Goal: Task Accomplishment & Management: Use online tool/utility

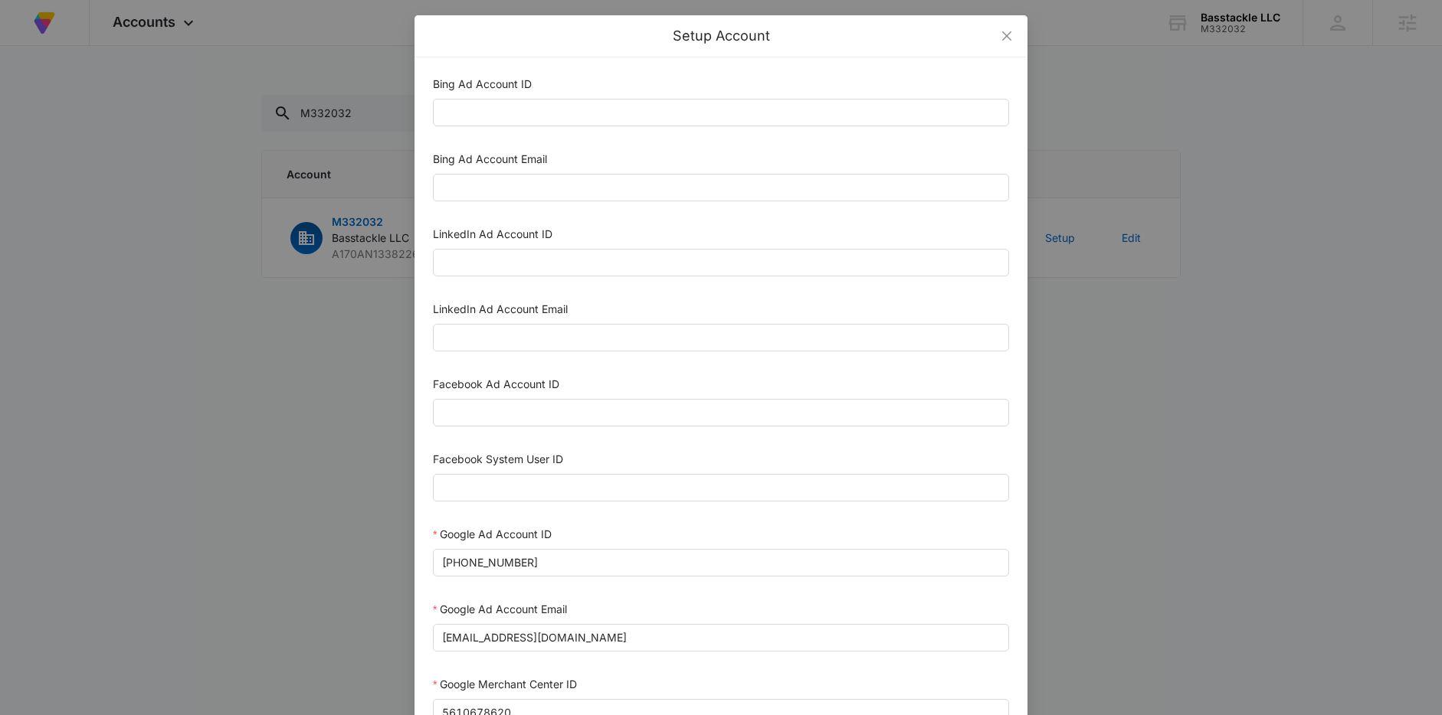
click at [1134, 192] on div "Setup Account Bing Ad Account ID Bing Ad Account Email LinkedIn Ad Account ID L…" at bounding box center [721, 357] width 1442 height 715
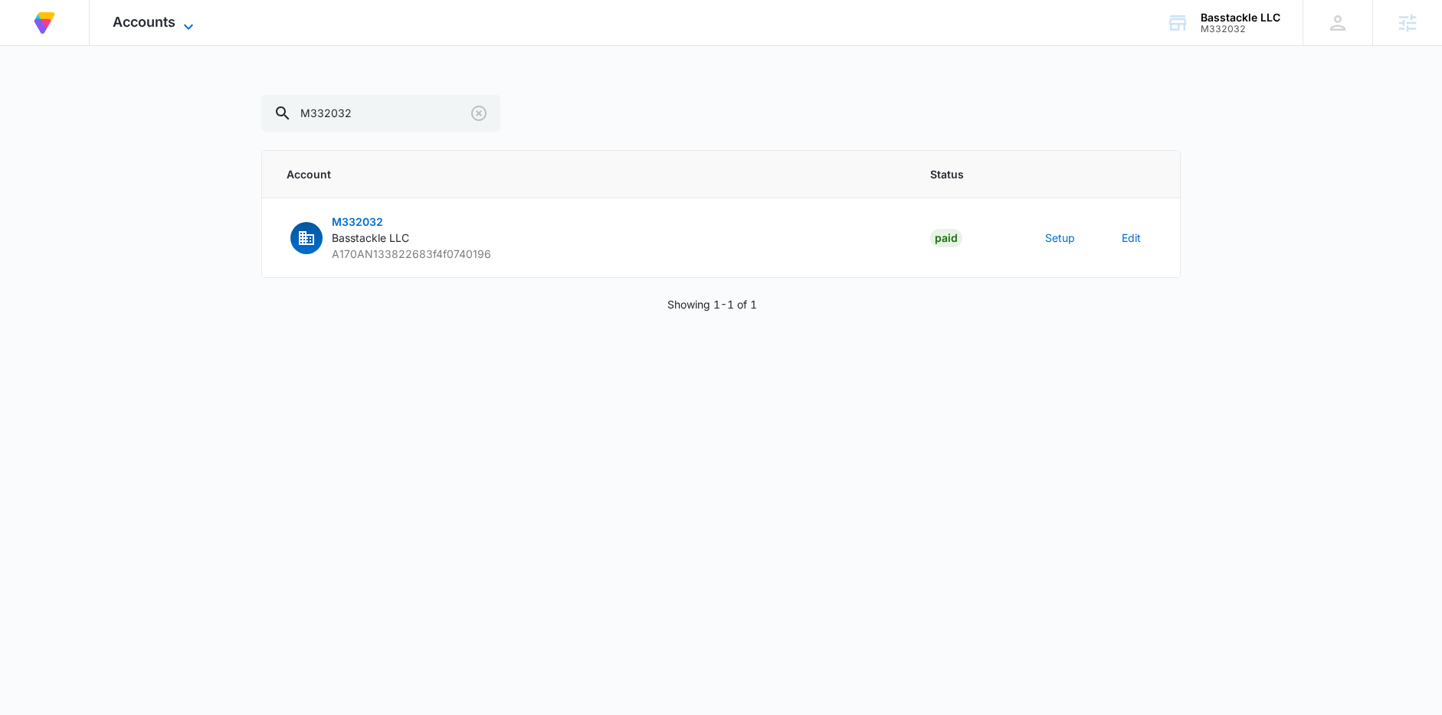
click at [184, 18] on icon at bounding box center [188, 27] width 18 height 18
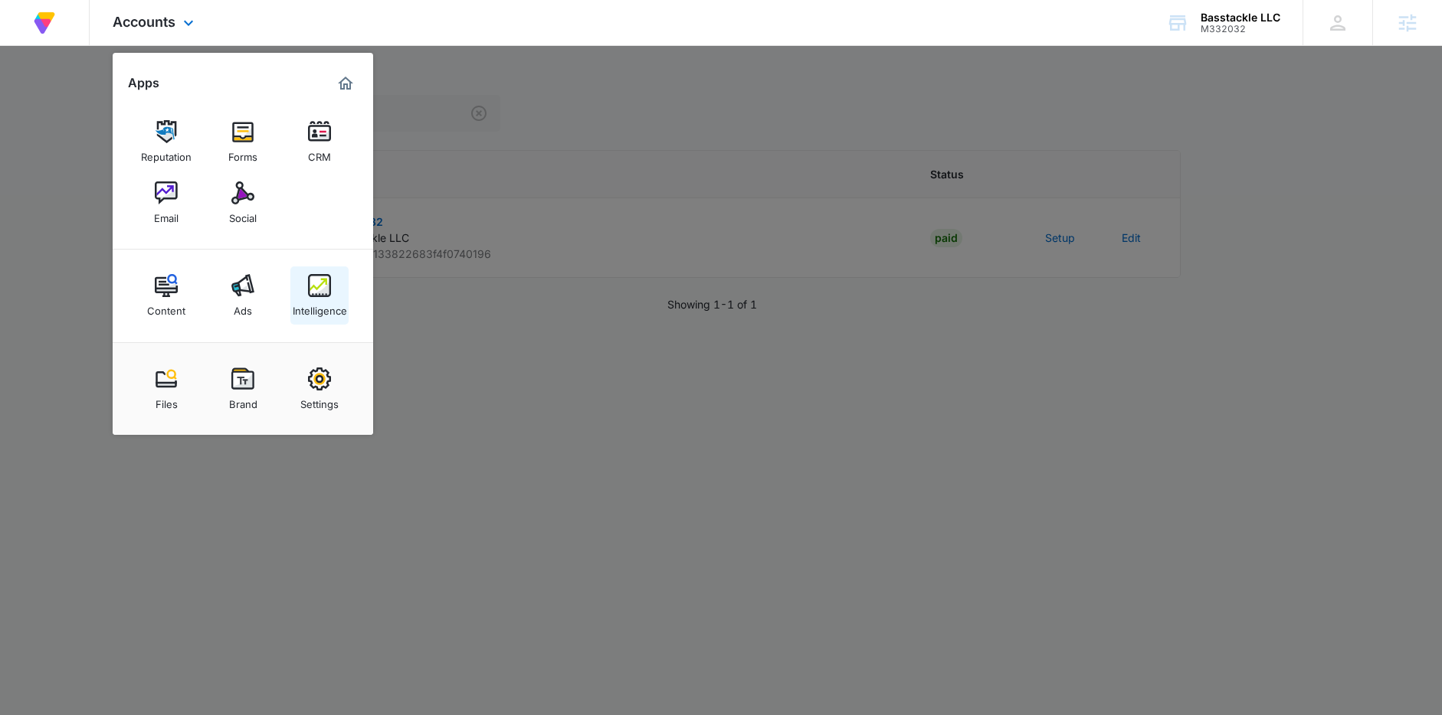
click at [327, 306] on div "Intelligence" at bounding box center [320, 307] width 54 height 20
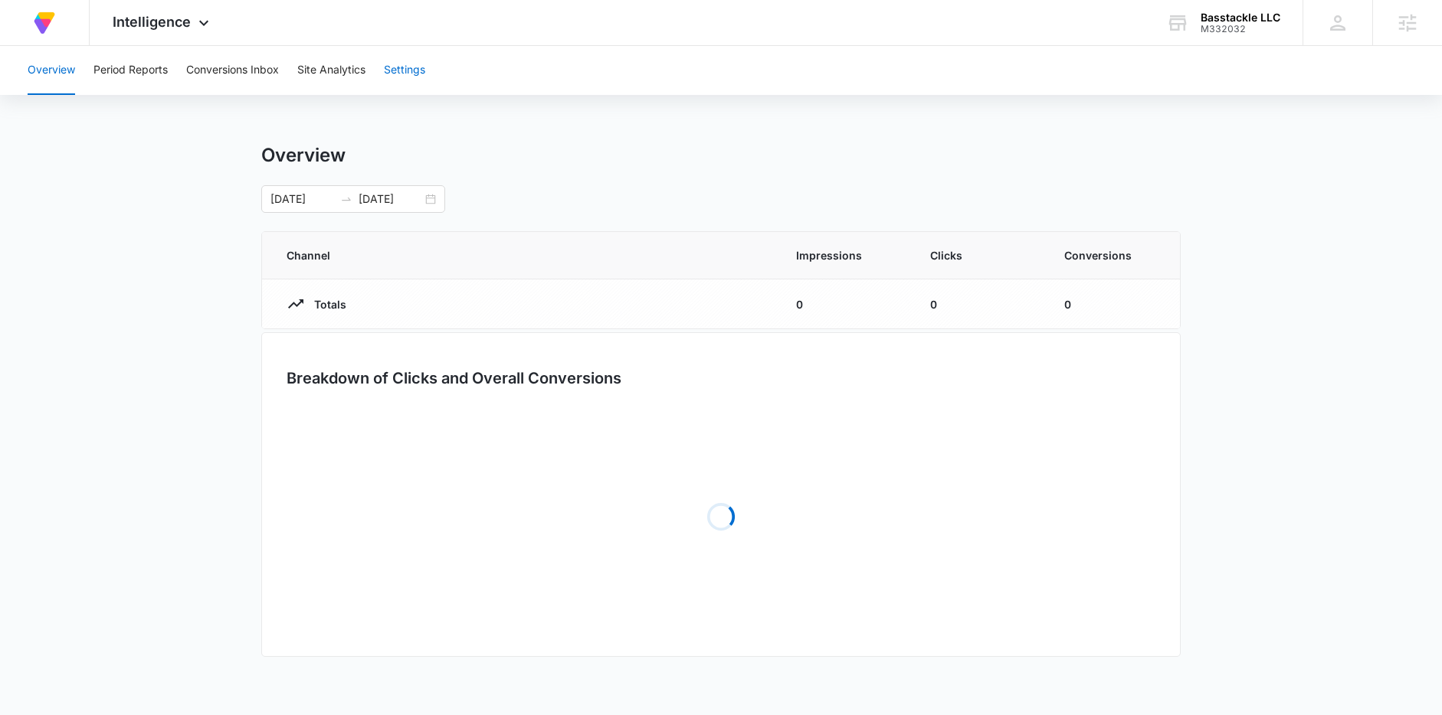
click at [421, 75] on button "Settings" at bounding box center [404, 70] width 41 height 49
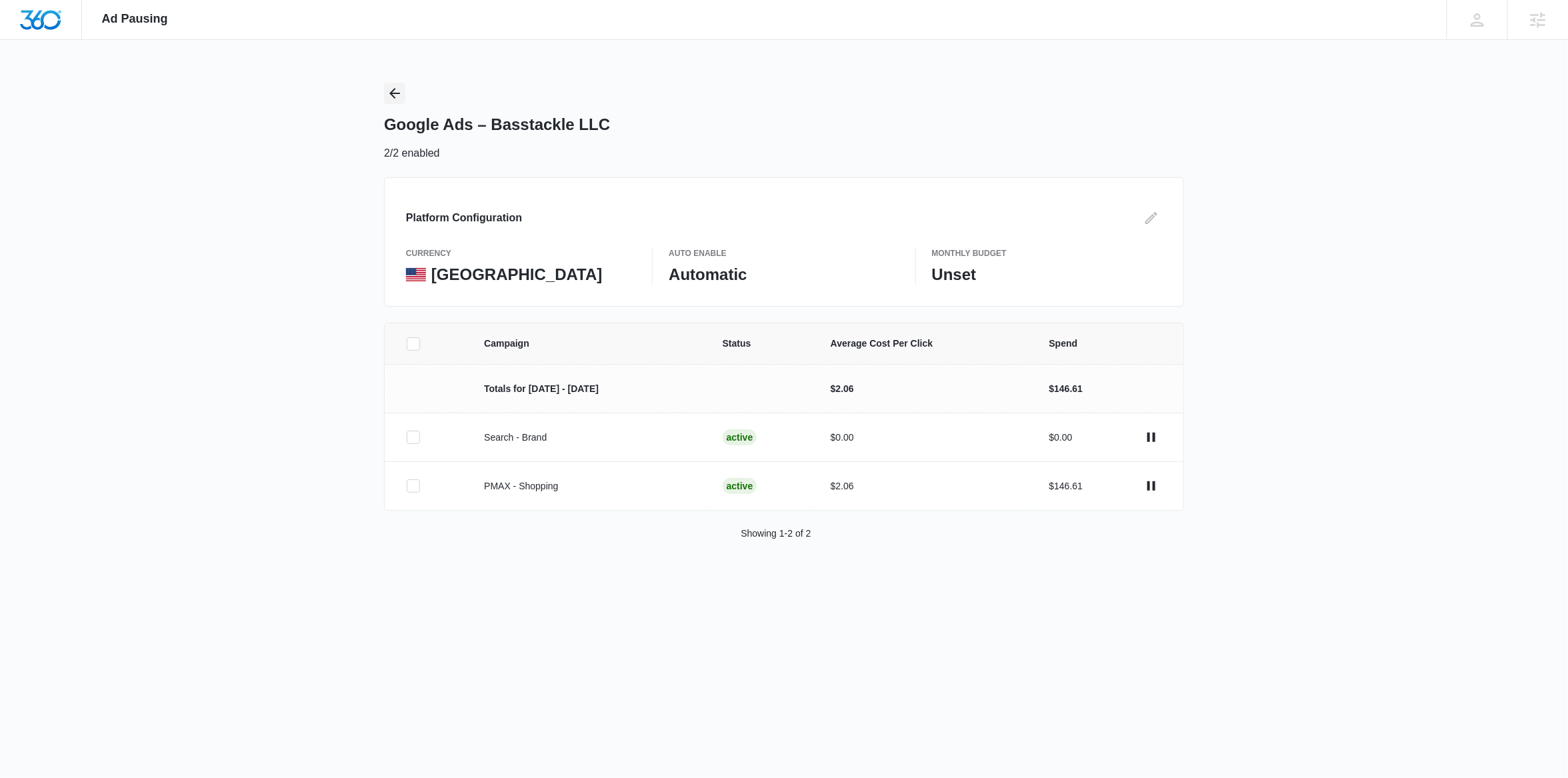
click at [394, 92] on icon "Back" at bounding box center [394, 93] width 10 height 10
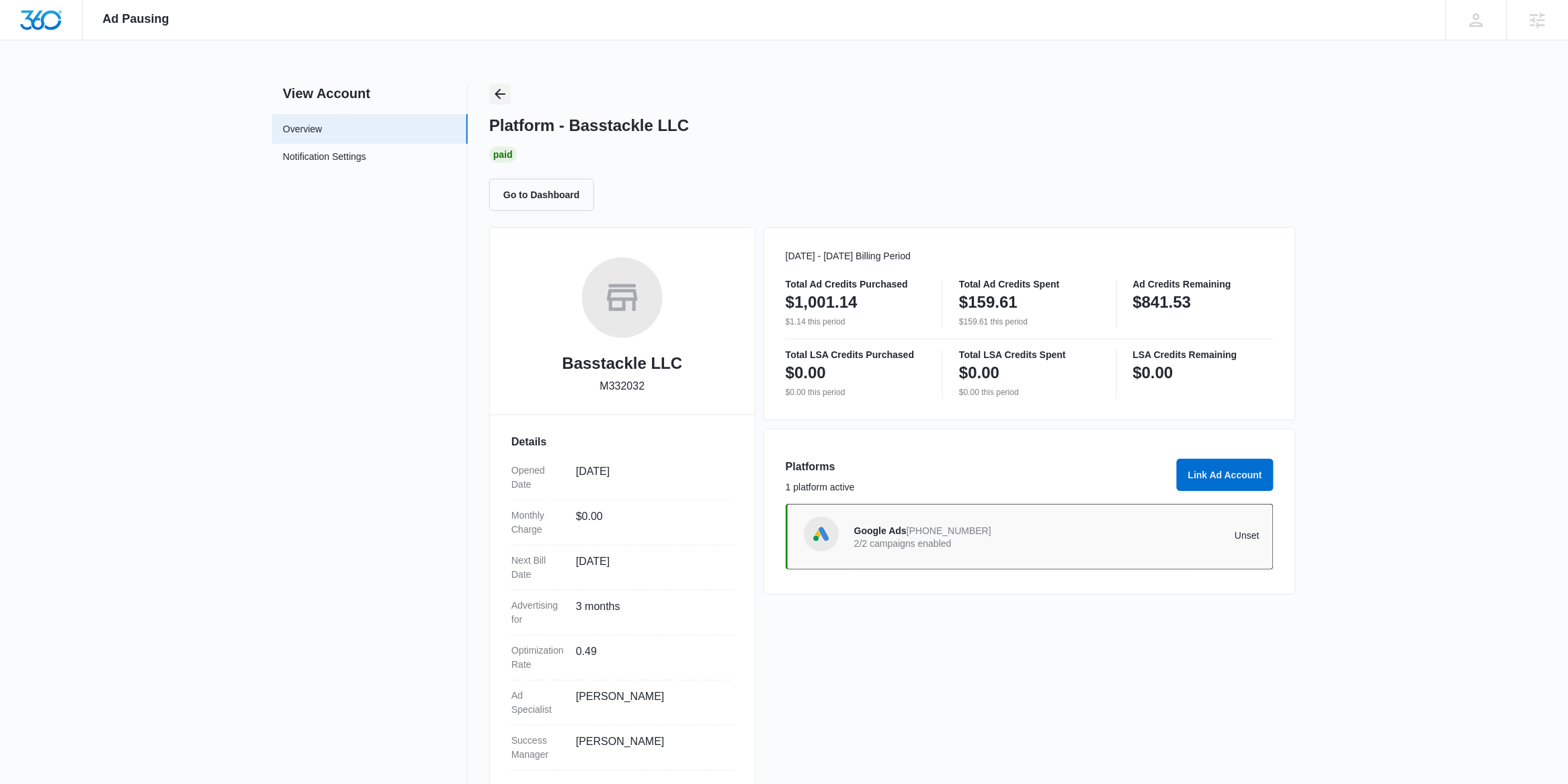
click at [503, 88] on icon "Back" at bounding box center [500, 94] width 16 height 16
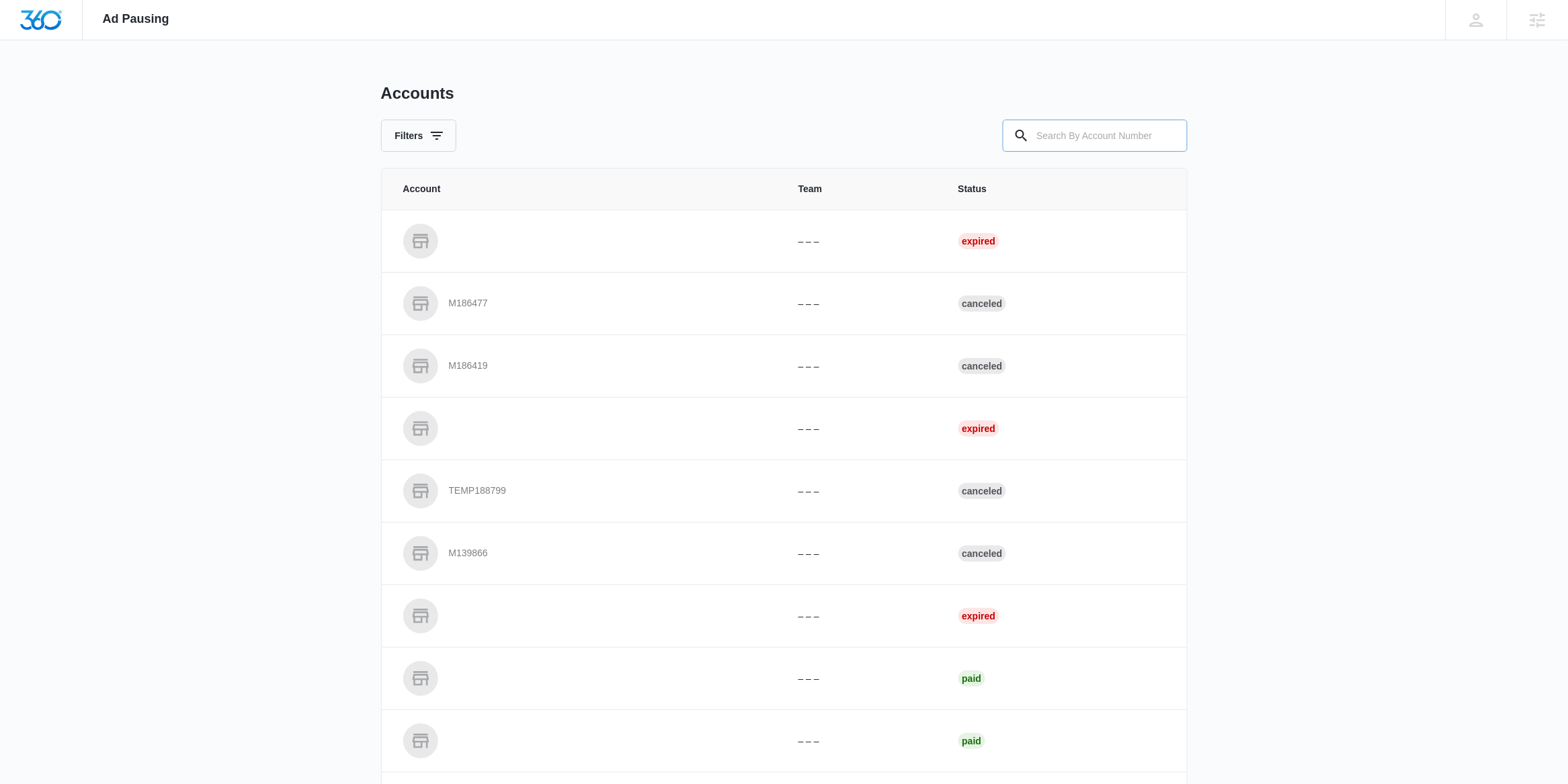
click at [1076, 134] on input "text" at bounding box center [1095, 135] width 185 height 32
paste input "M331441"
type input "M331441"
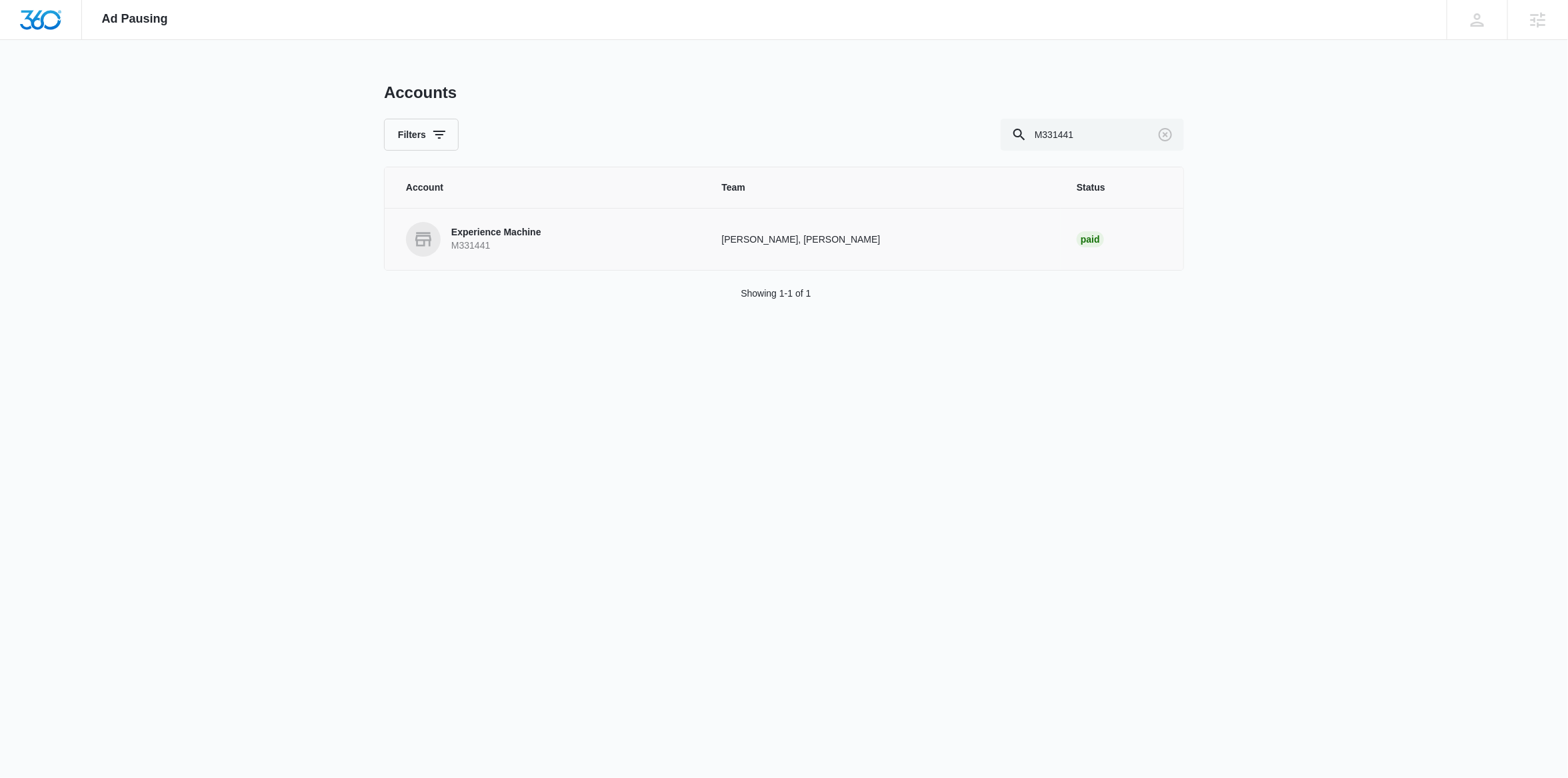
click at [495, 238] on p "Experience Machine" at bounding box center [496, 232] width 90 height 13
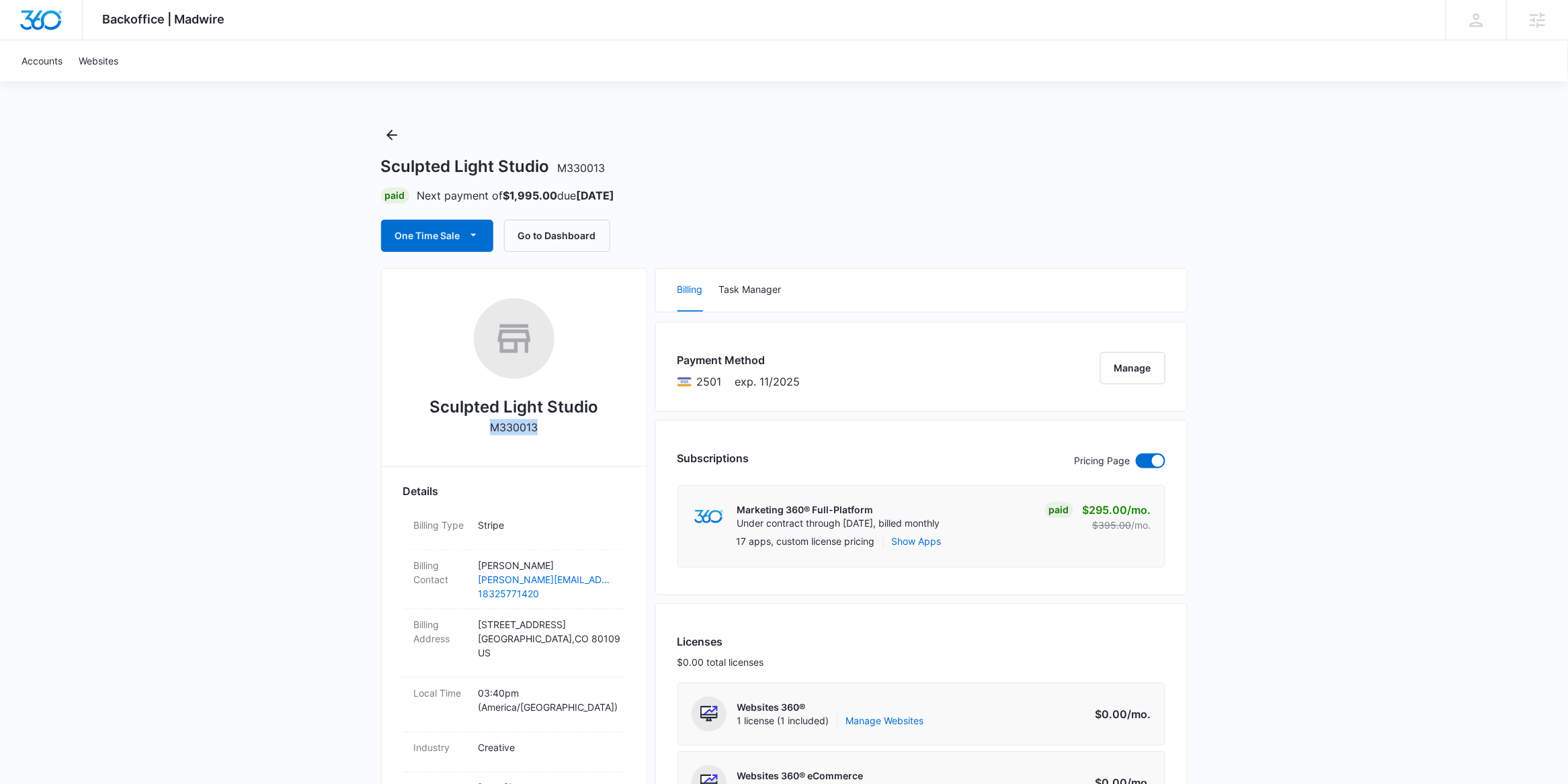
drag, startPoint x: 490, startPoint y: 429, endPoint x: 536, endPoint y: 429, distance: 46.0
click at [536, 429] on p "M330013" at bounding box center [513, 427] width 47 height 16
copy p "M330013"
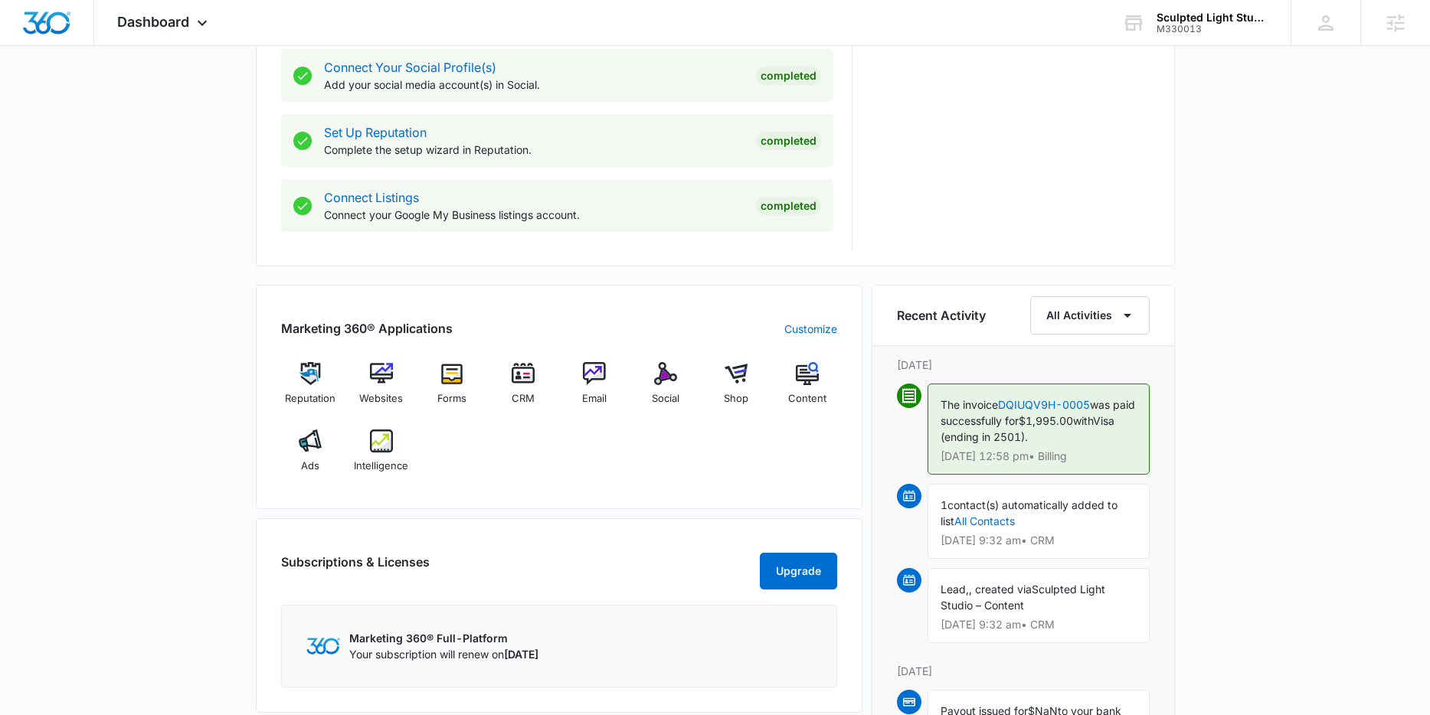
scroll to position [755, 0]
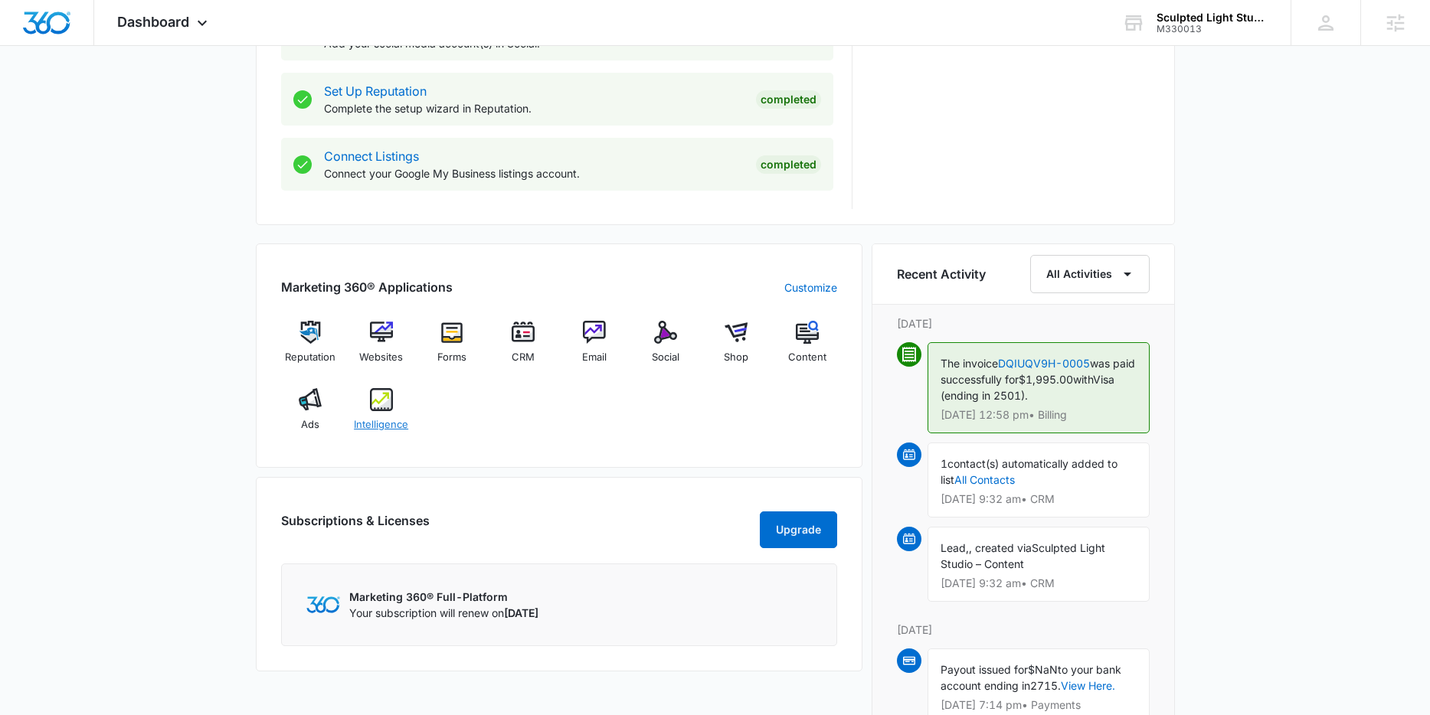
click at [381, 401] on img at bounding box center [381, 399] width 23 height 23
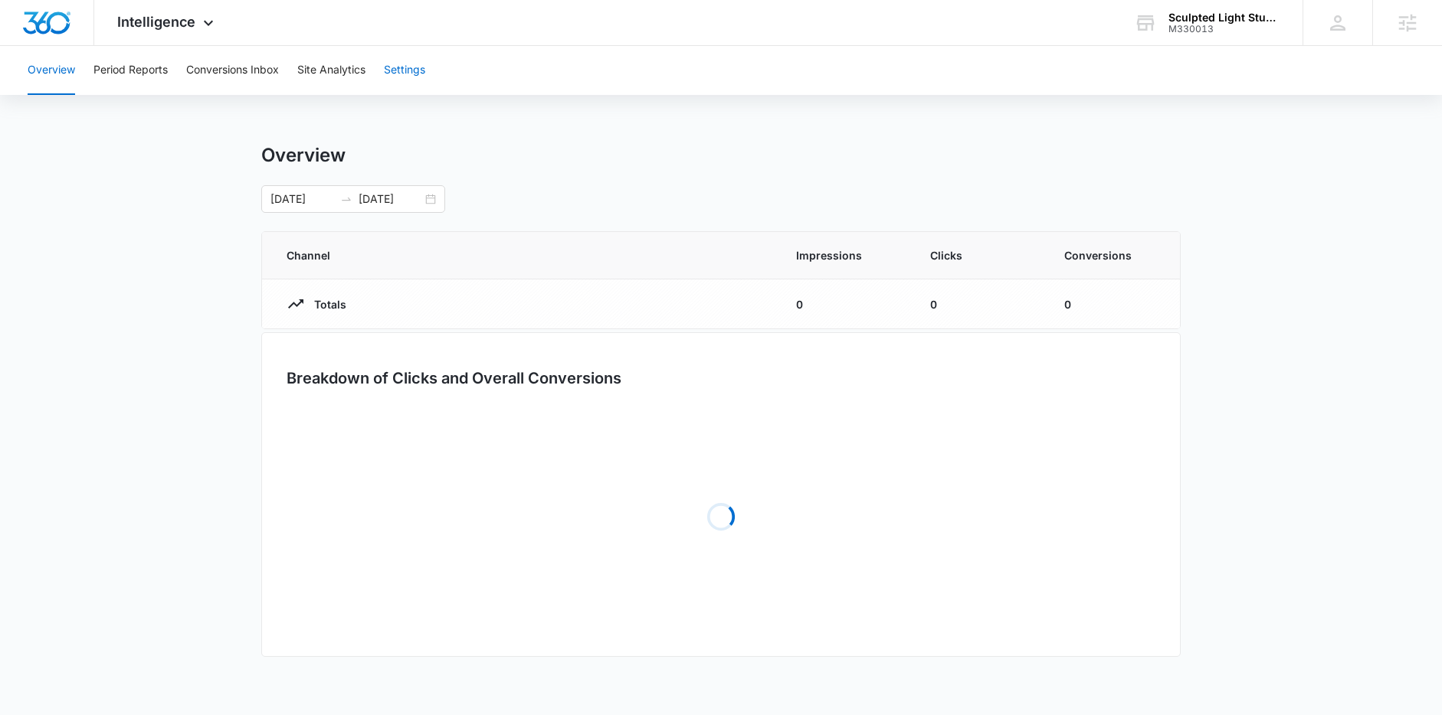
click at [406, 64] on button "Settings" at bounding box center [404, 70] width 41 height 49
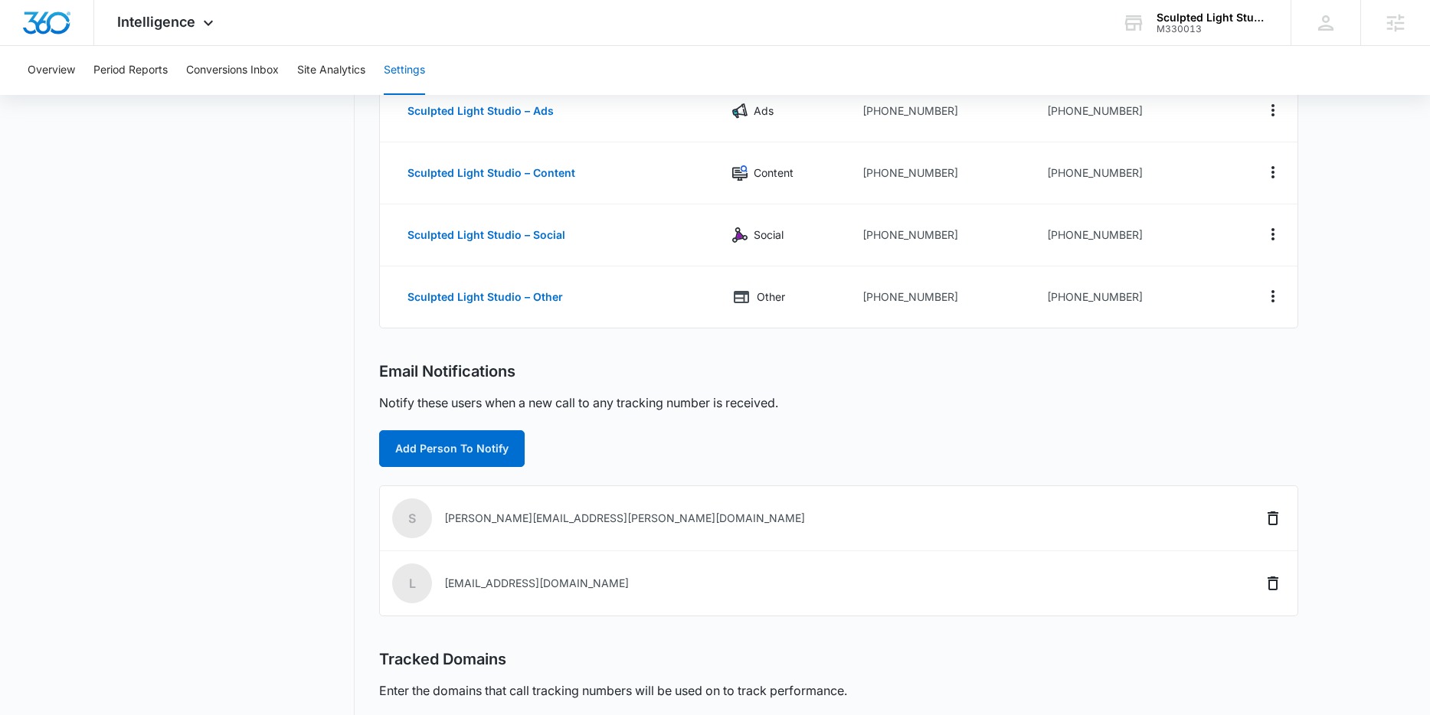
scroll to position [28, 0]
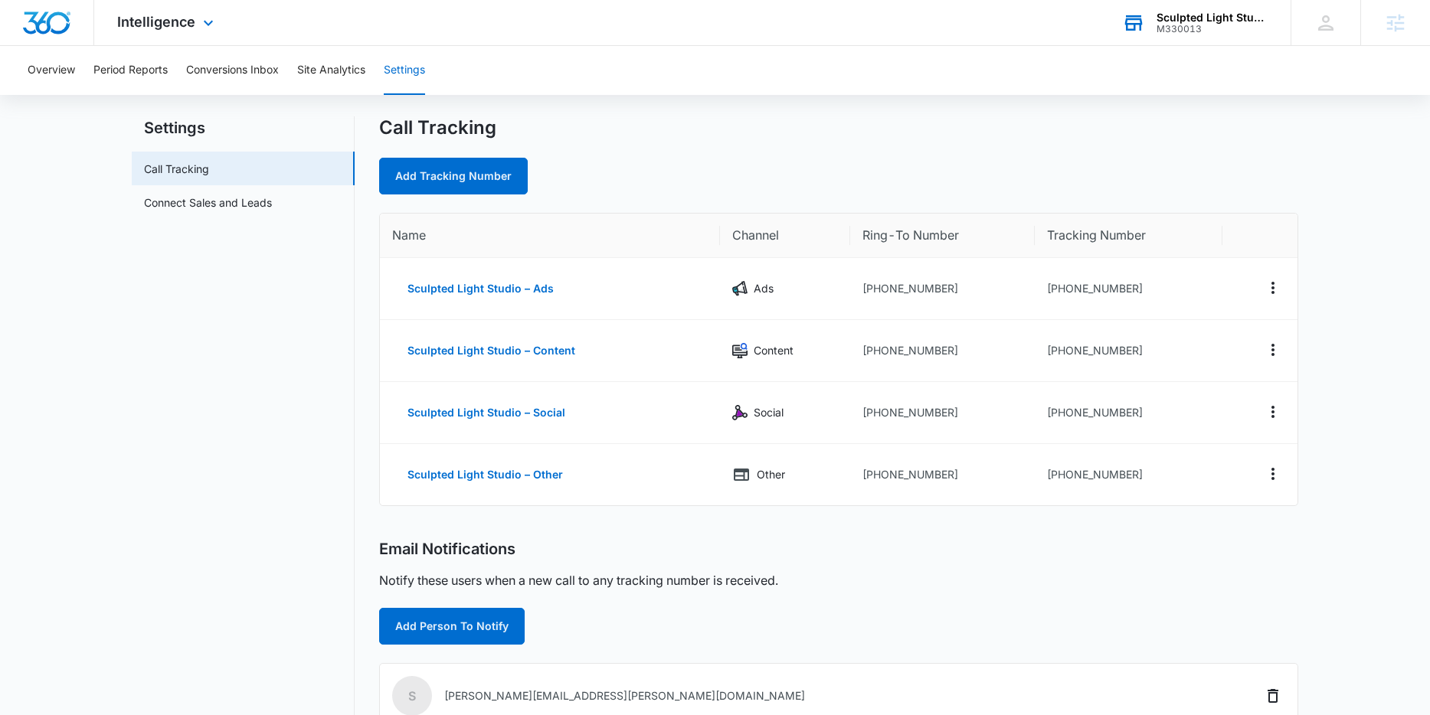
click at [1247, 26] on div "M330013" at bounding box center [1213, 29] width 112 height 11
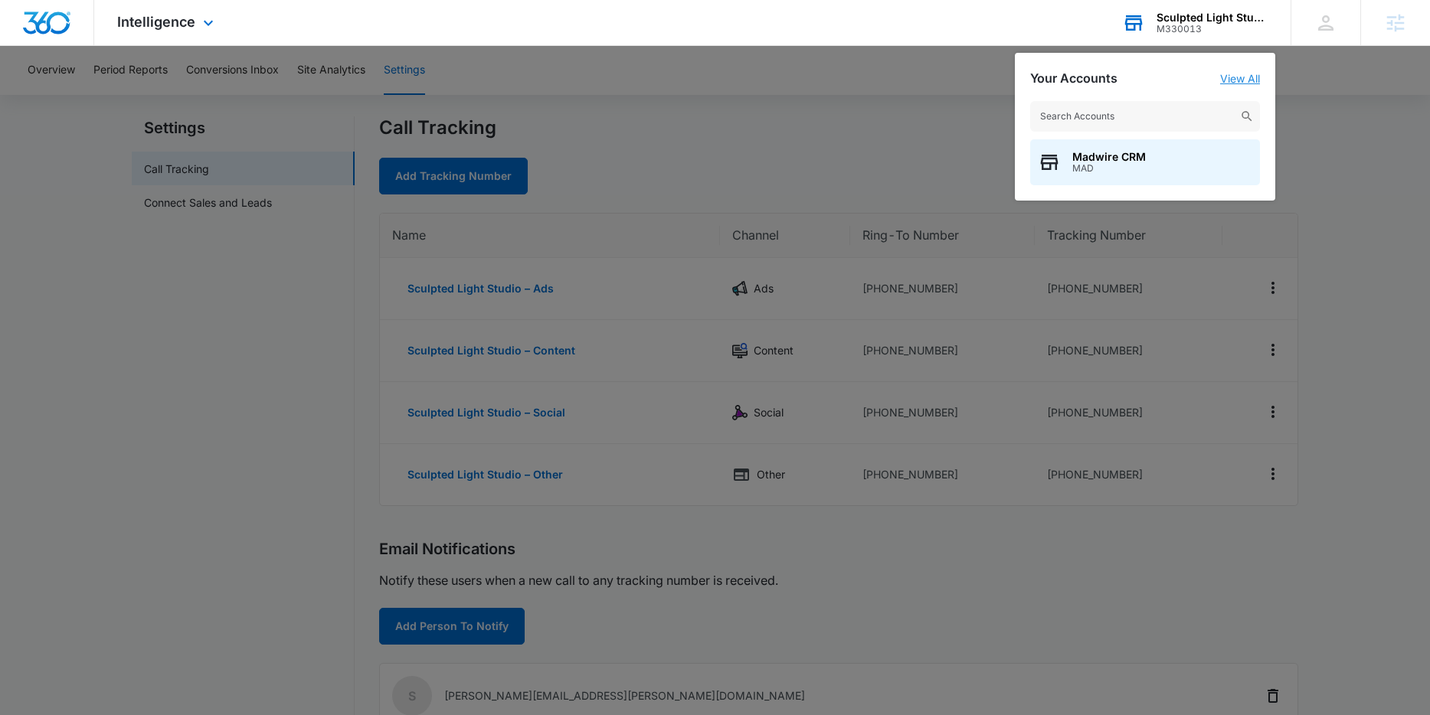
click at [1249, 80] on link "View All" at bounding box center [1240, 78] width 40 height 13
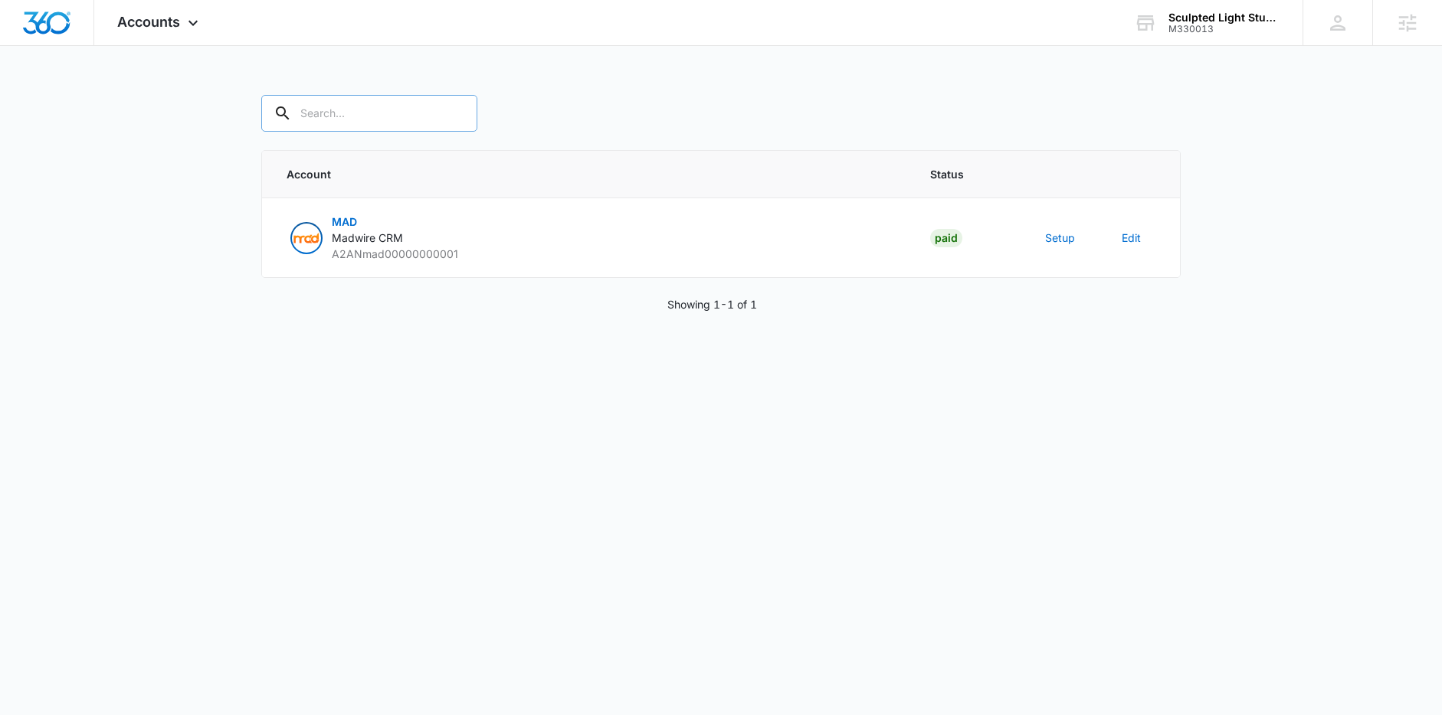
click at [333, 106] on input "text" at bounding box center [369, 113] width 216 height 37
paste input "M330013"
type input "M330013"
click at [1066, 239] on button "Setup" at bounding box center [1060, 238] width 30 height 16
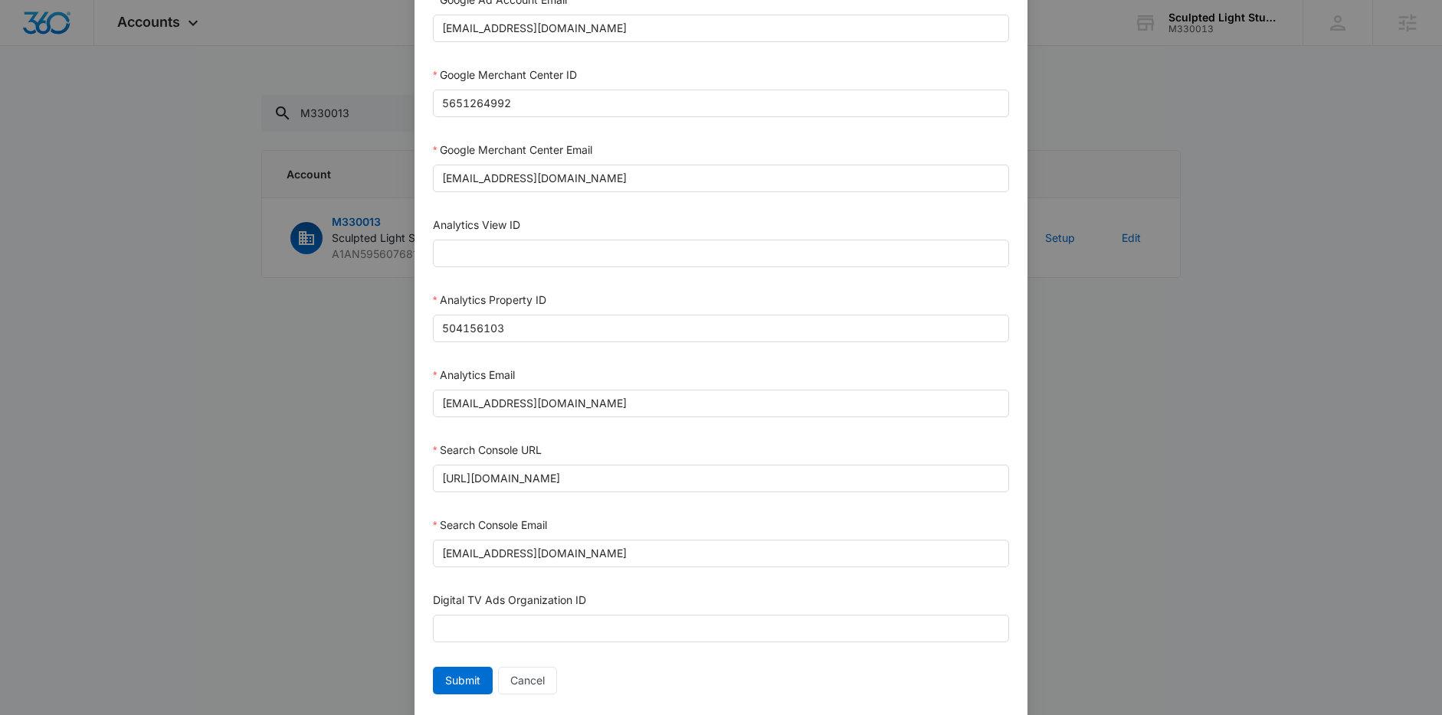
scroll to position [650, 0]
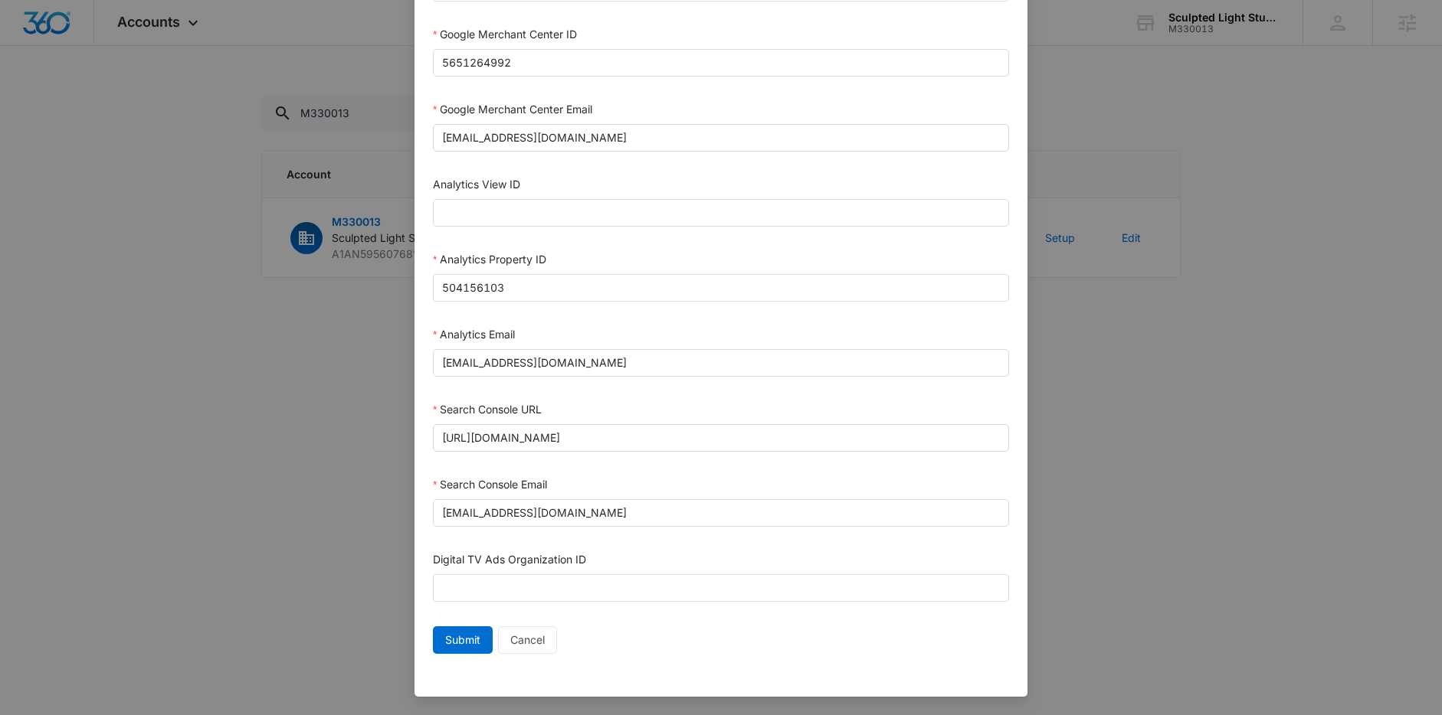
click at [1124, 149] on div "Setup Account Bing Ad Account ID Bing Ad Account Email LinkedIn Ad Account ID L…" at bounding box center [721, 357] width 1442 height 715
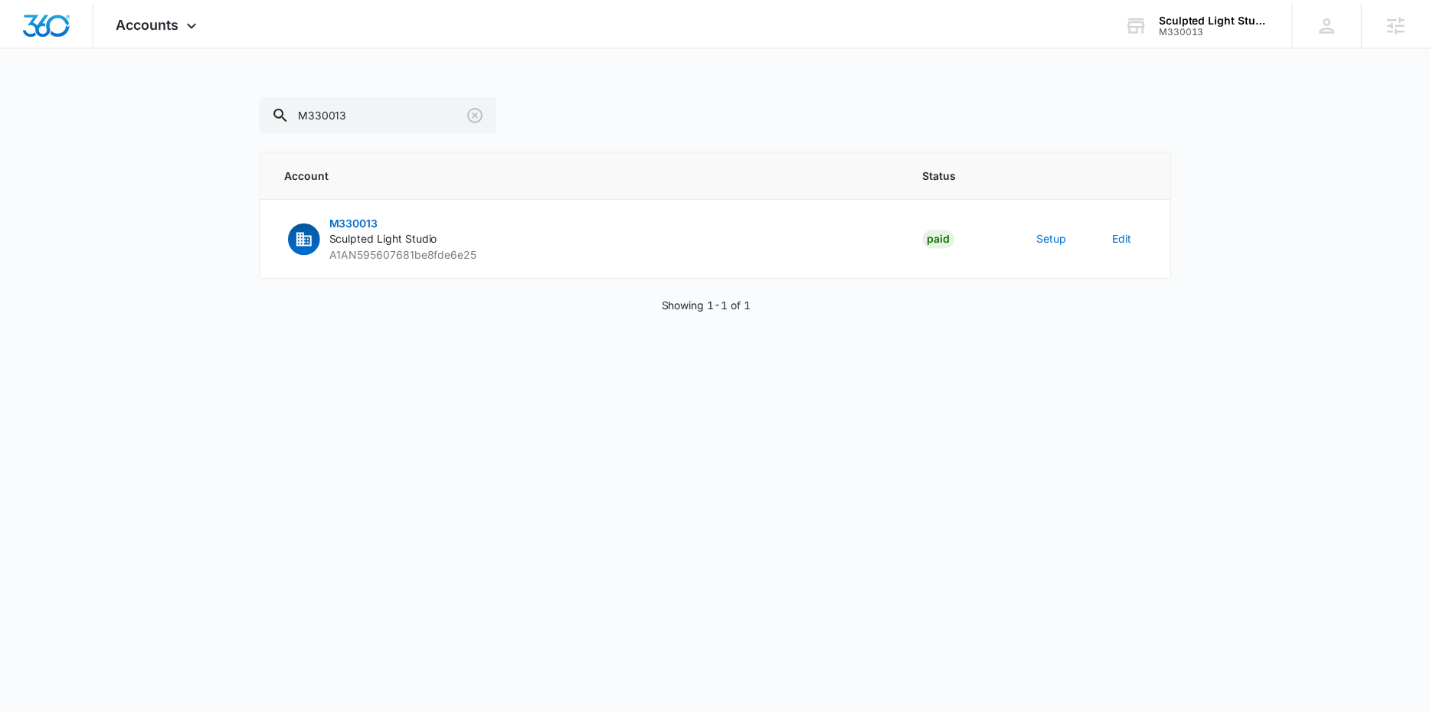
scroll to position [635, 0]
click at [1252, 29] on div "M330013" at bounding box center [1224, 29] width 112 height 11
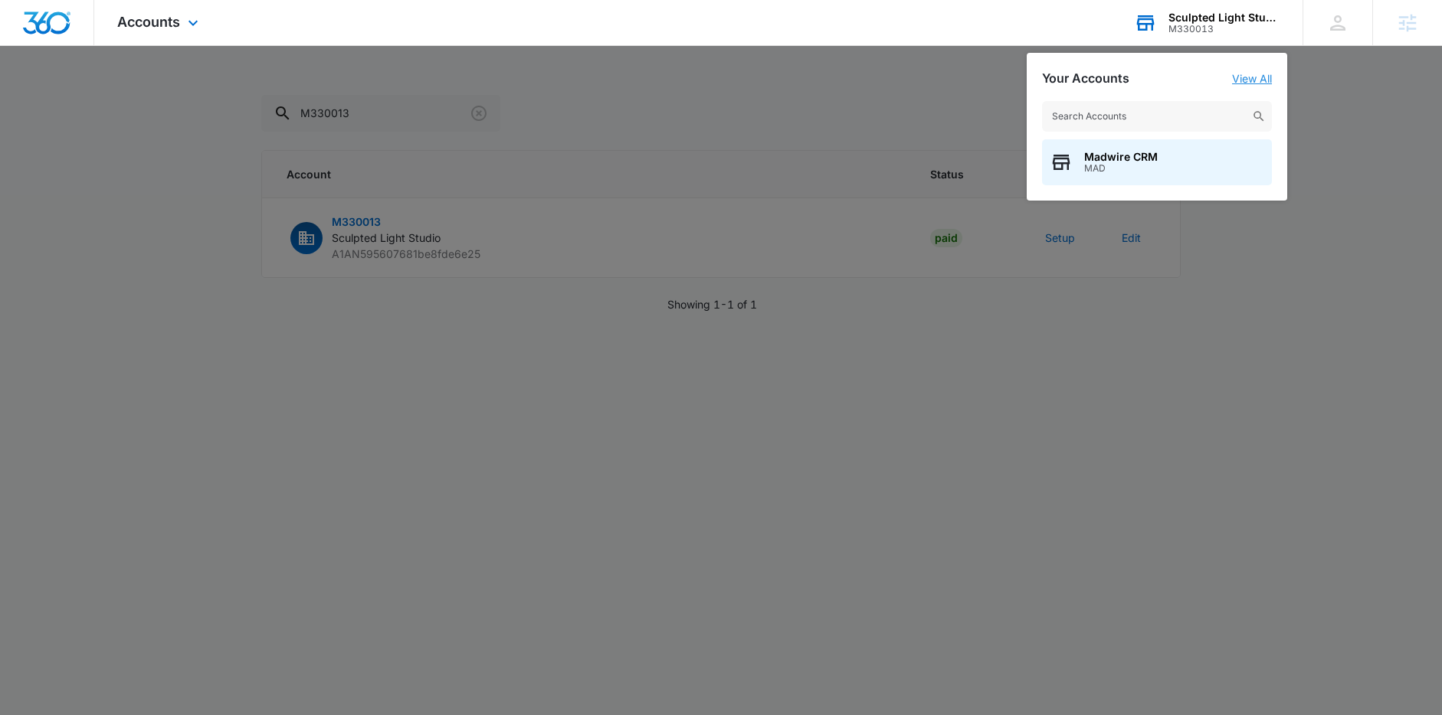
click at [1251, 80] on link "View All" at bounding box center [1252, 78] width 40 height 13
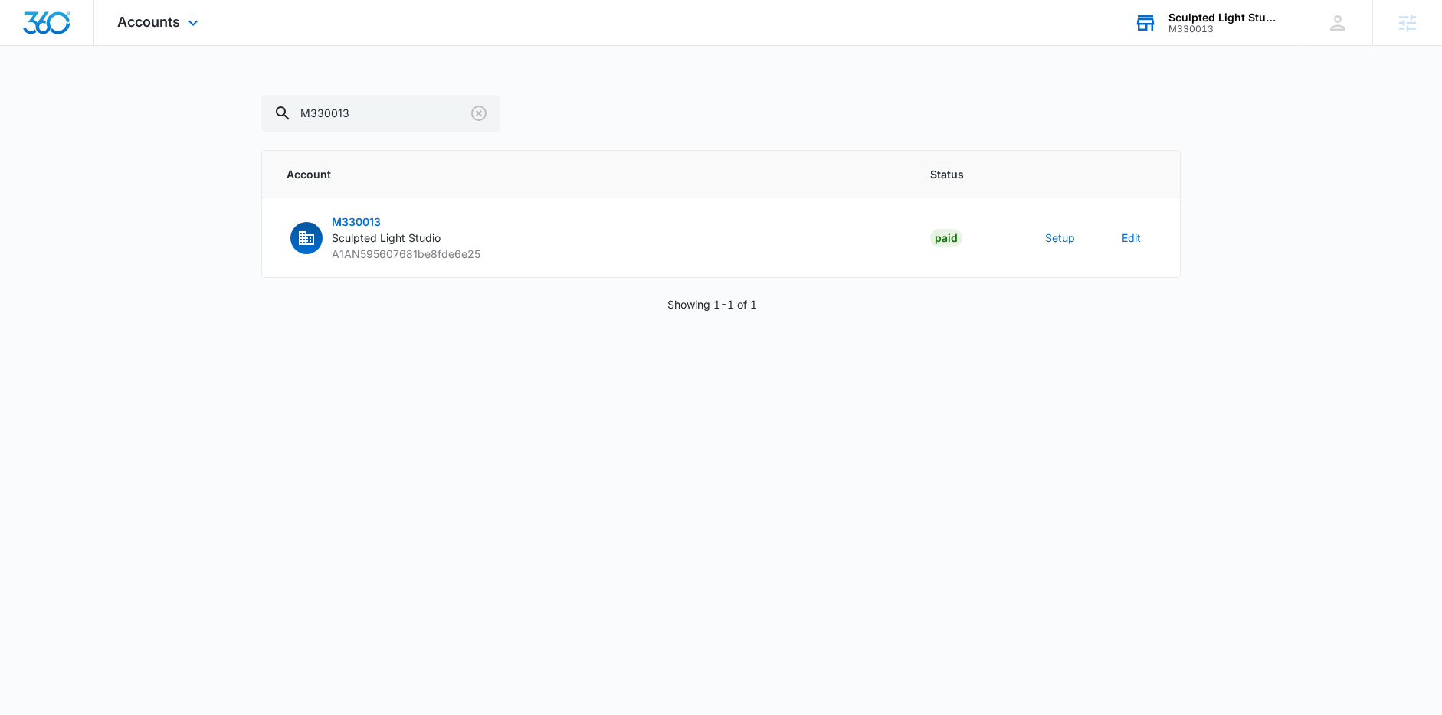
click at [1273, 24] on div "M330013" at bounding box center [1224, 29] width 112 height 11
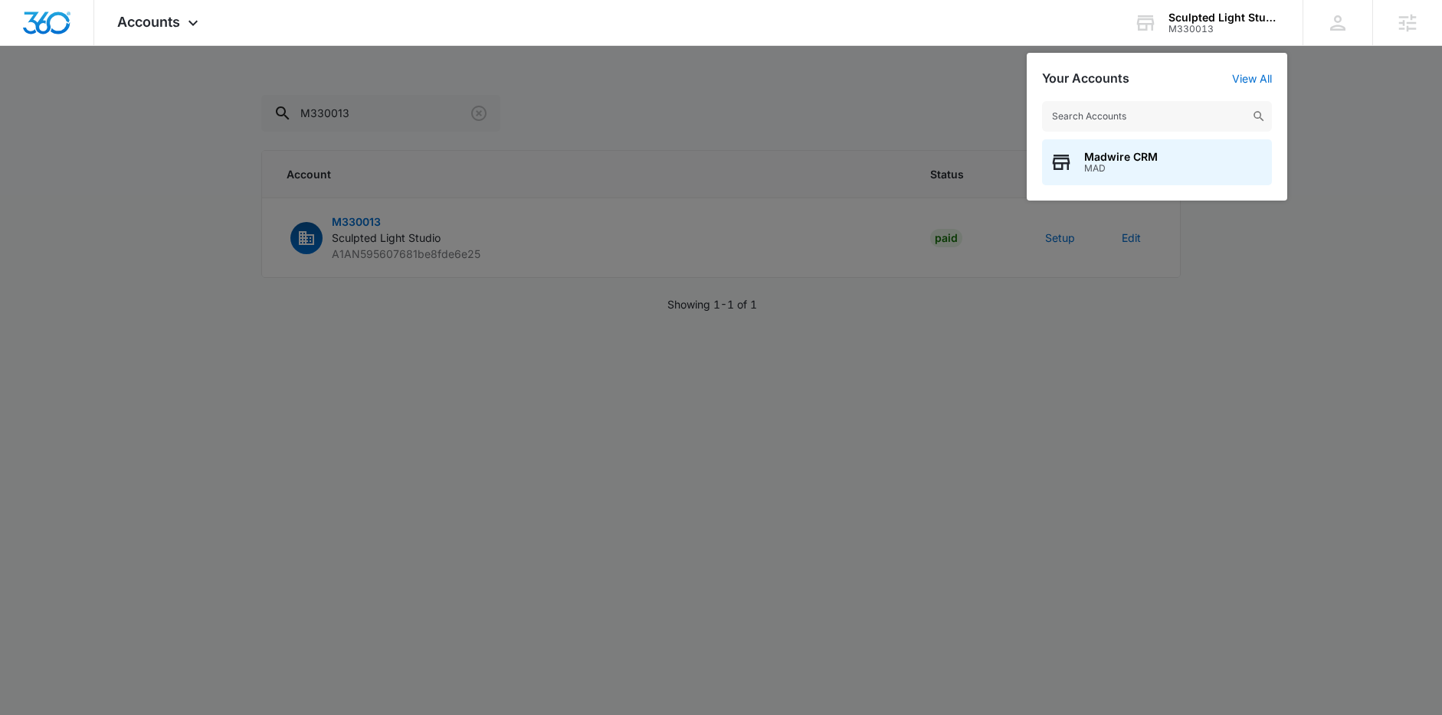
drag, startPoint x: 213, startPoint y: 70, endPoint x: 210, endPoint y: 55, distance: 14.9
click at [215, 69] on div at bounding box center [721, 357] width 1442 height 715
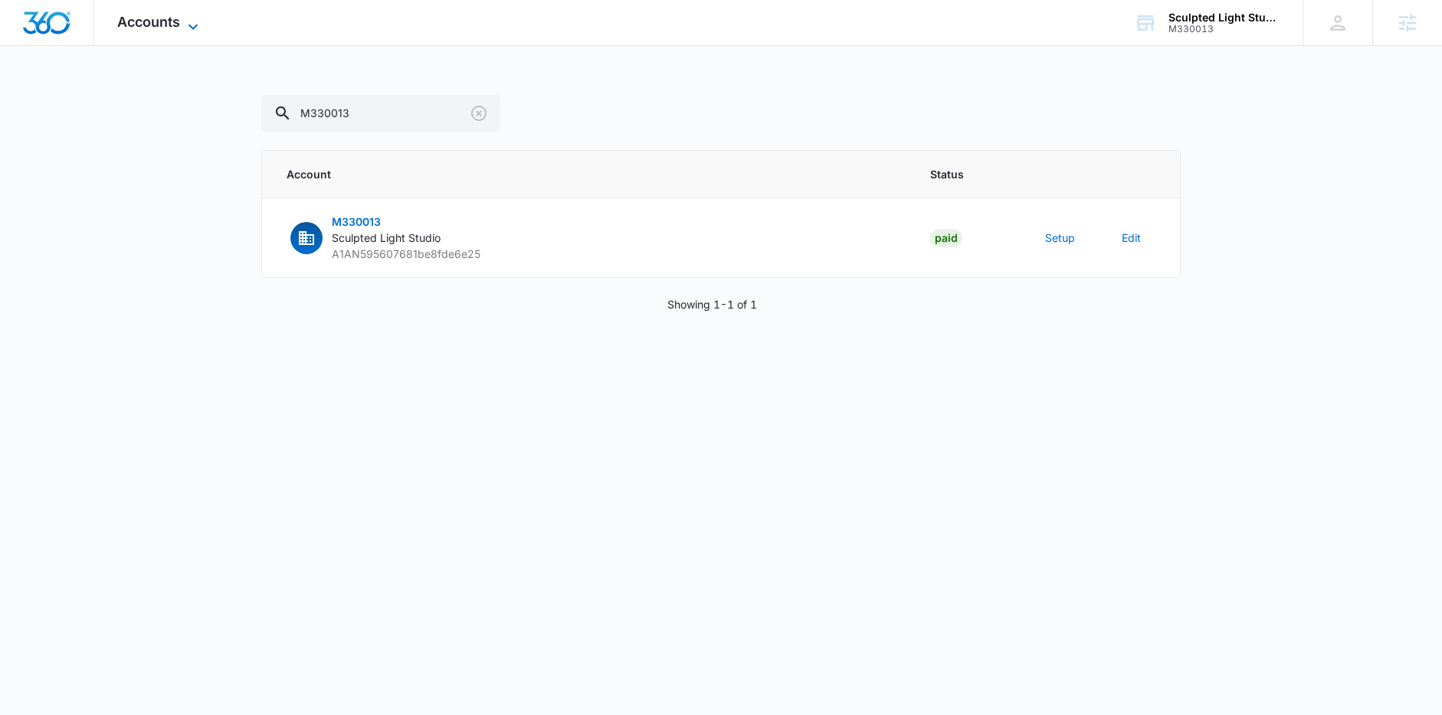
click at [190, 24] on icon at bounding box center [192, 26] width 9 height 5
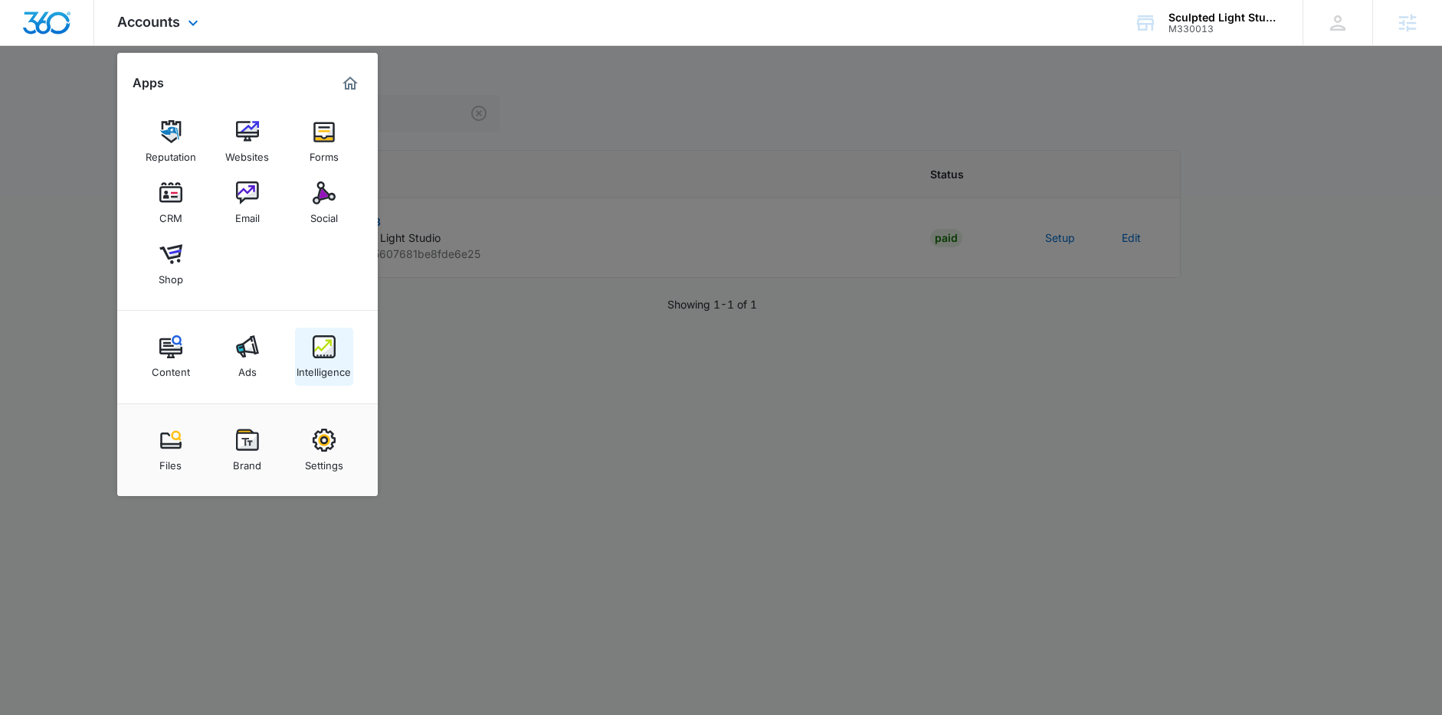
click at [322, 357] on img at bounding box center [324, 347] width 23 height 23
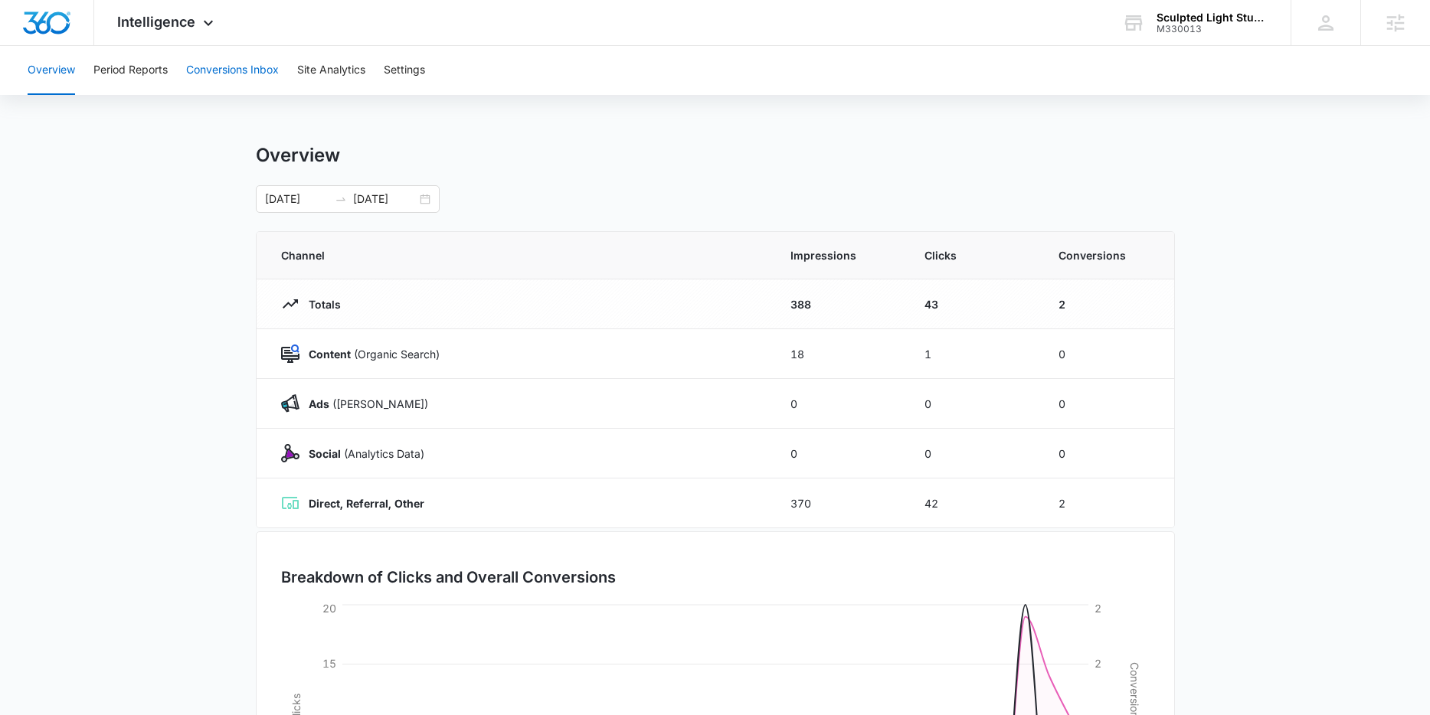
click at [207, 70] on button "Conversions Inbox" at bounding box center [232, 70] width 93 height 49
